Goal: Navigation & Orientation: Go to known website

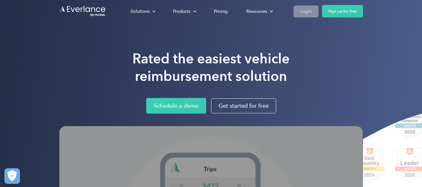
click at [299, 12] on link "Login" at bounding box center [305, 12] width 25 height 12
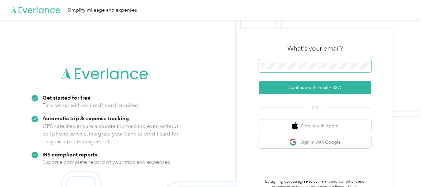
click at [259, 81] on button "Continue with Email / SSO" at bounding box center [315, 87] width 112 height 13
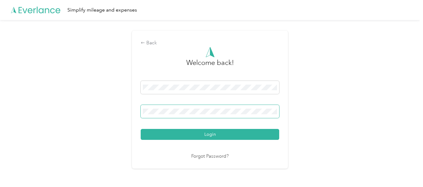
click at [141, 129] on button "Login" at bounding box center [210, 134] width 139 height 11
